Goal: Task Accomplishment & Management: Use online tool/utility

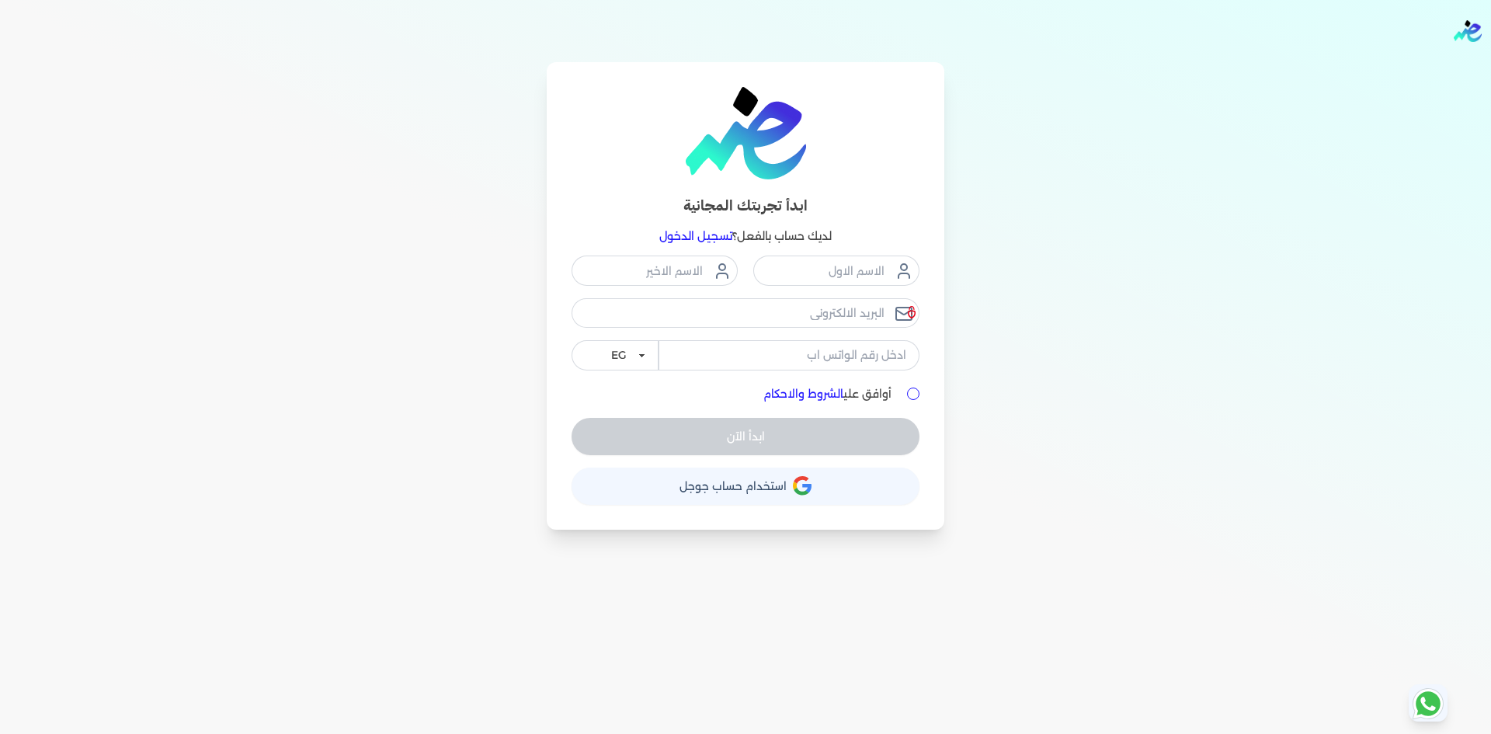
click at [821, 473] on button "حساب استخدام حساب جوجل" at bounding box center [746, 486] width 348 height 37
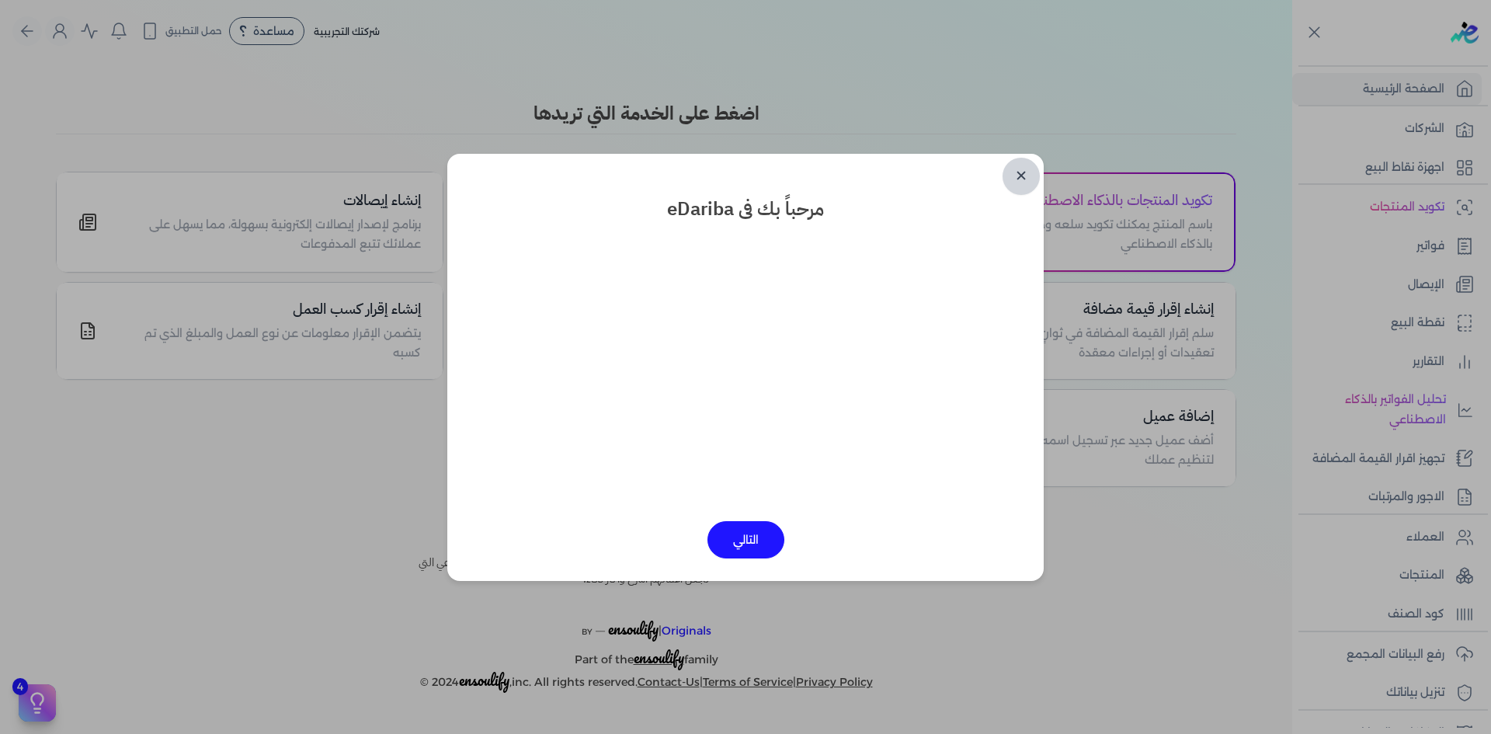
click at [1034, 182] on link "✕" at bounding box center [1021, 176] width 37 height 37
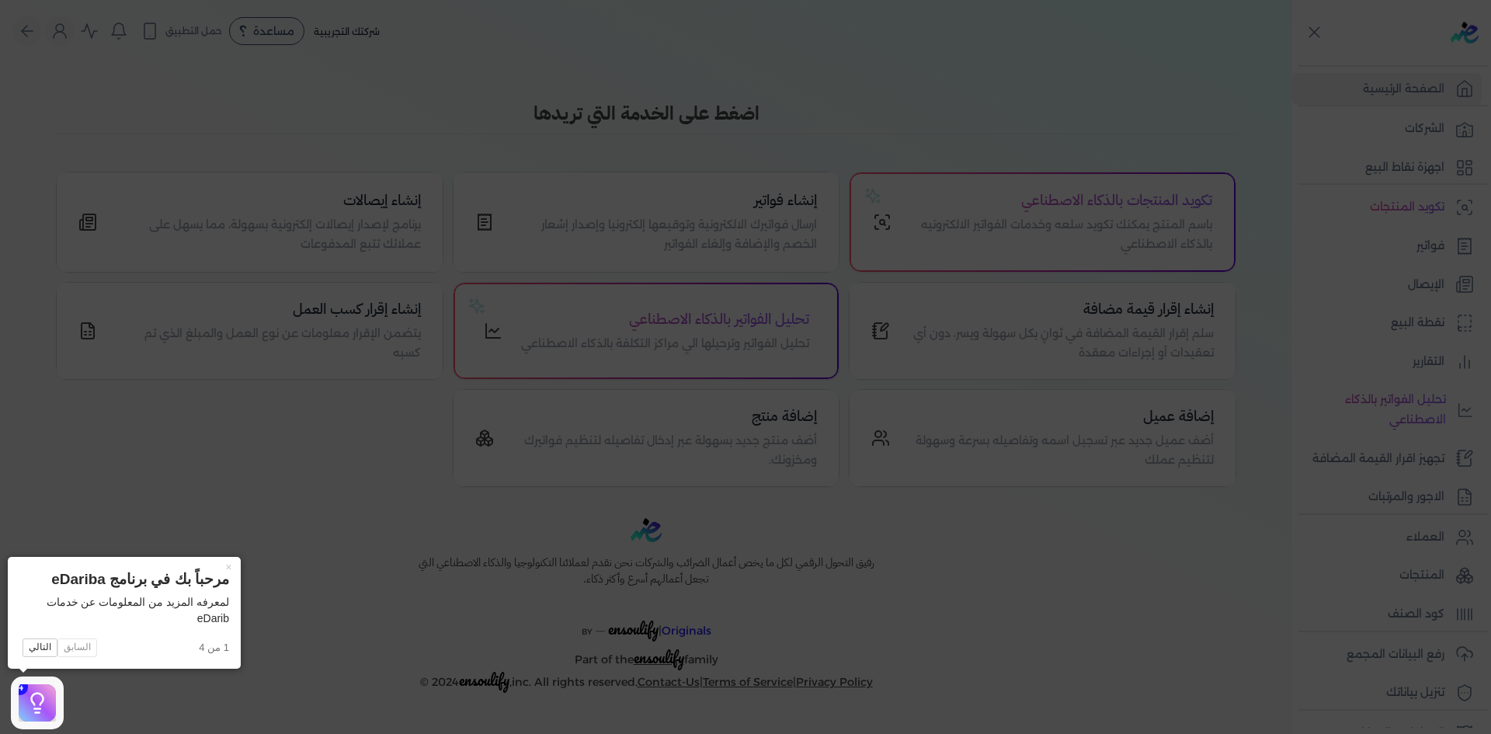
click at [1375, 236] on icon at bounding box center [745, 367] width 1491 height 734
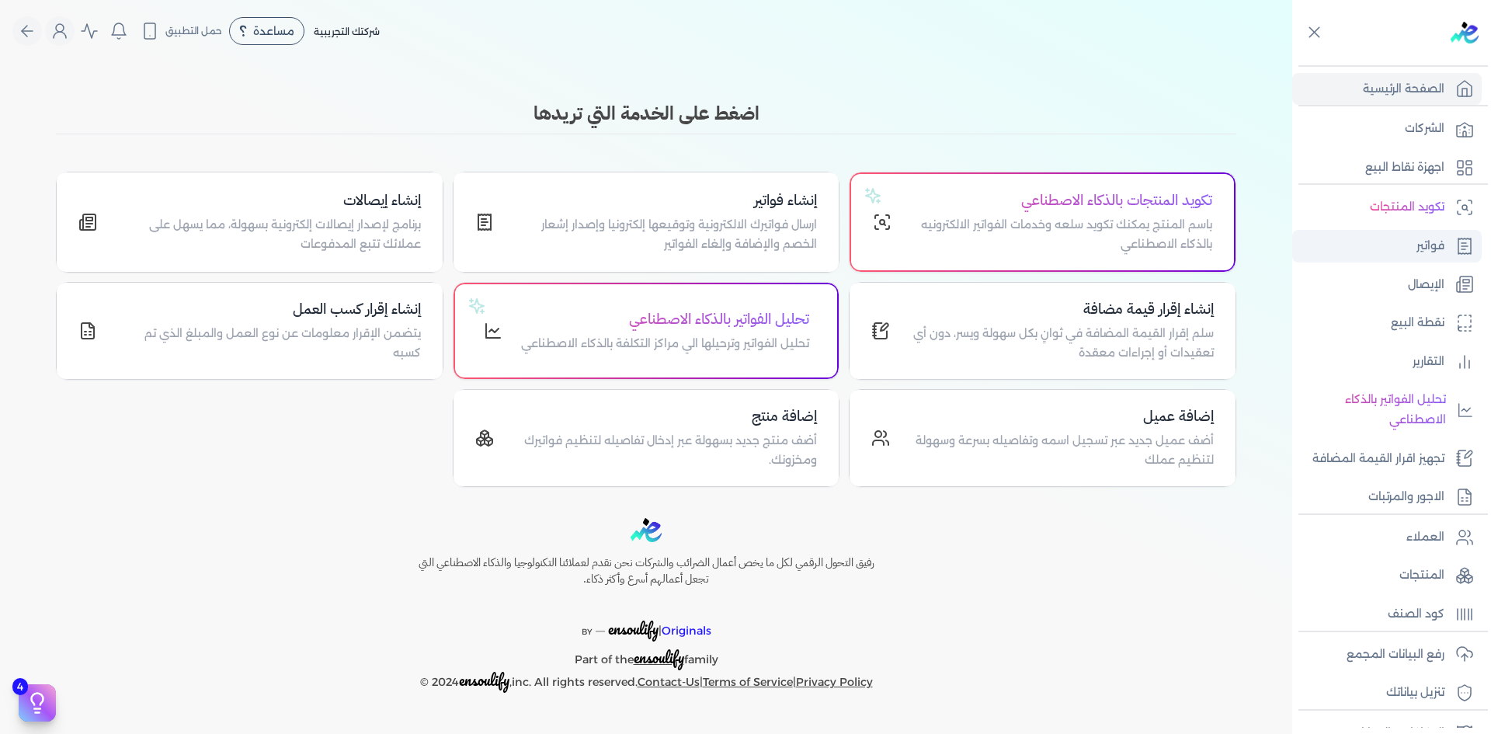
click at [1407, 242] on link "فواتير" at bounding box center [1388, 246] width 190 height 33
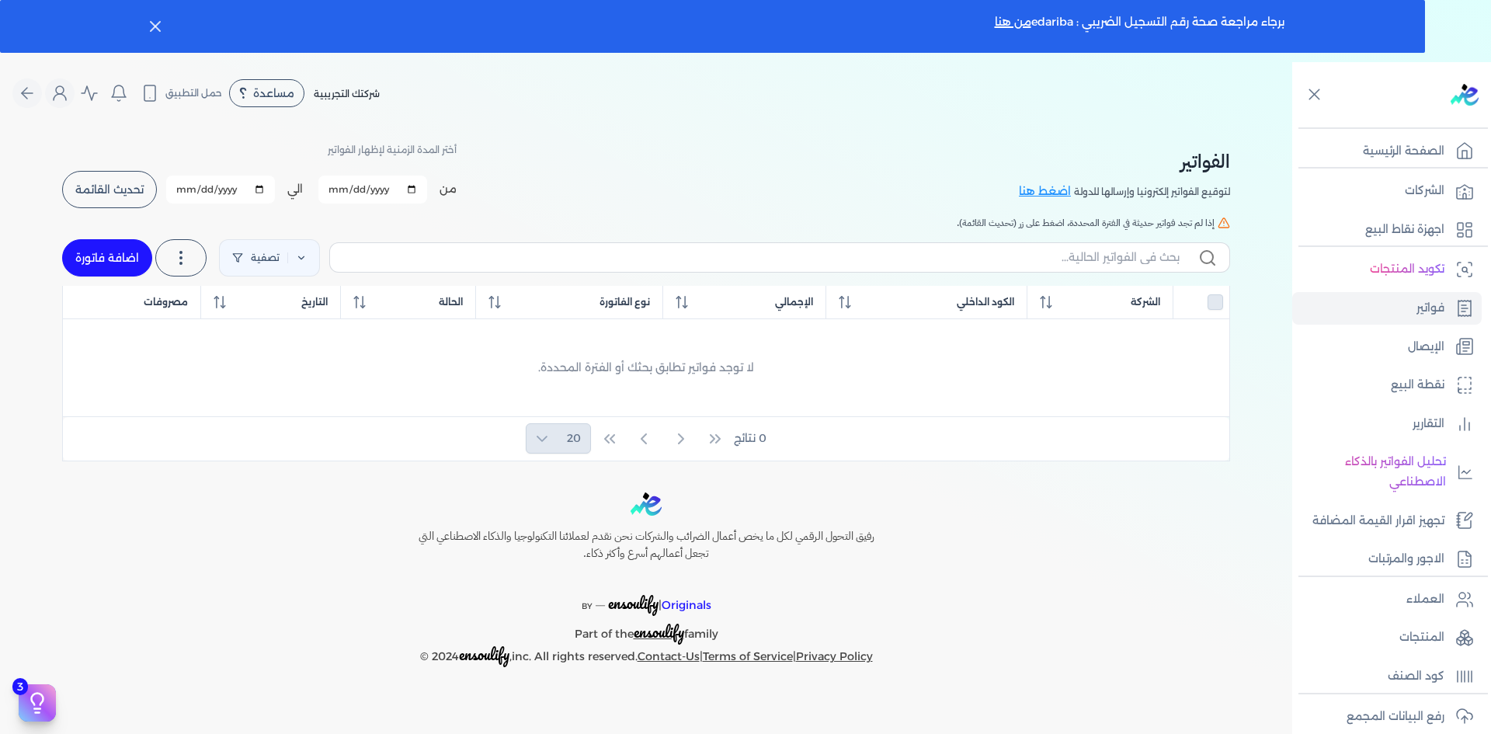
click at [130, 249] on link "اضافة فاتورة" at bounding box center [107, 257] width 90 height 37
select select "EGP"
select select "B"
select select "EGS"
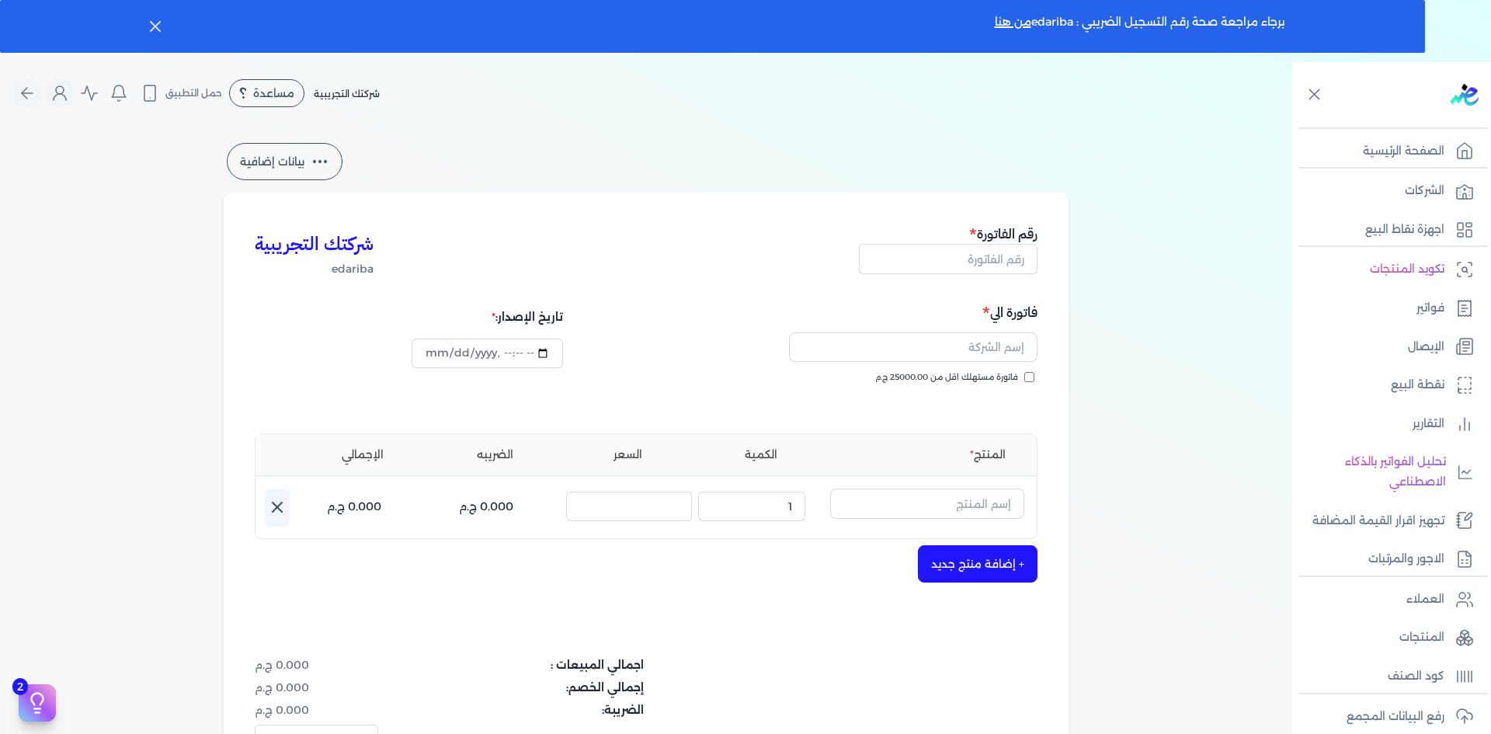
type input "2025-10-06T13:10:09"
